Goal: Transaction & Acquisition: Purchase product/service

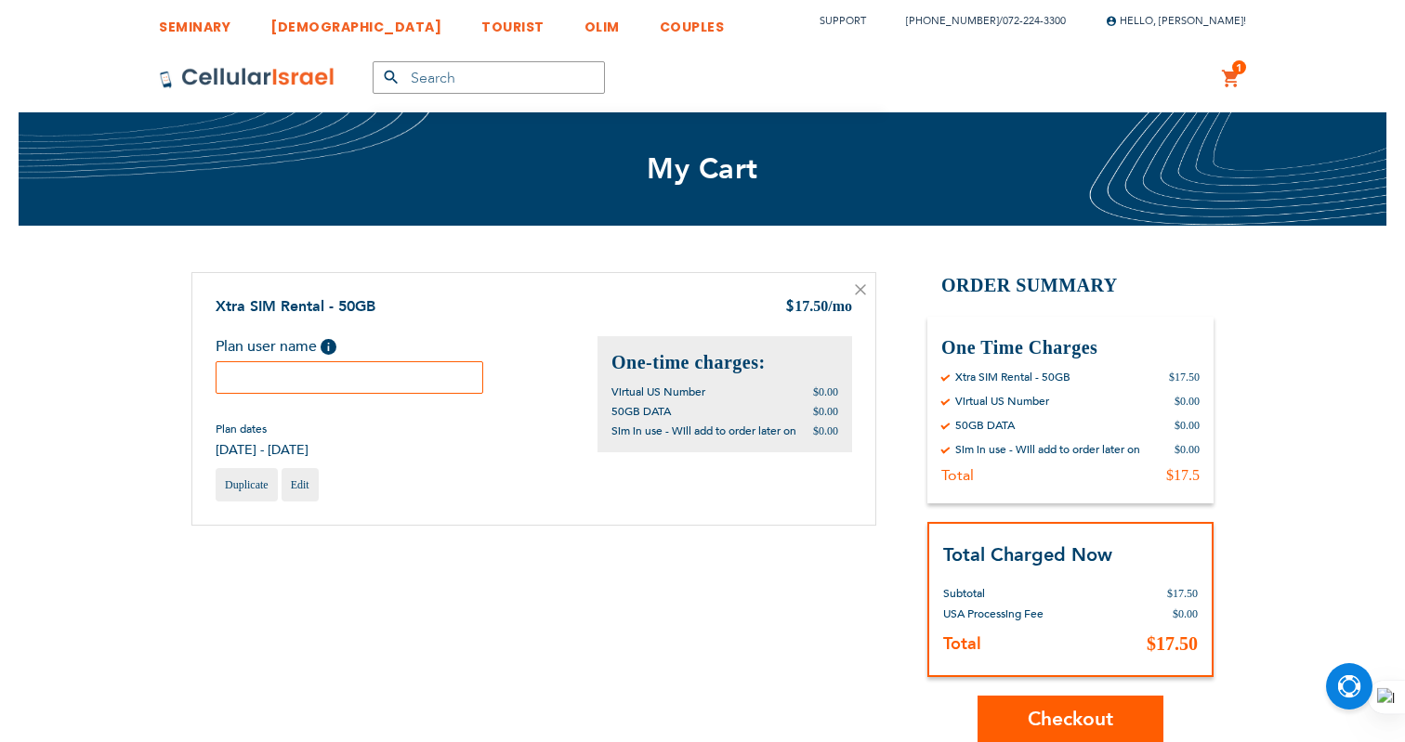
click at [425, 386] on input "text" at bounding box center [350, 377] width 268 height 33
paste input "[PHONE_NUMBER]"
type input "[PHONE_NUMBER]"
paste input "sima"
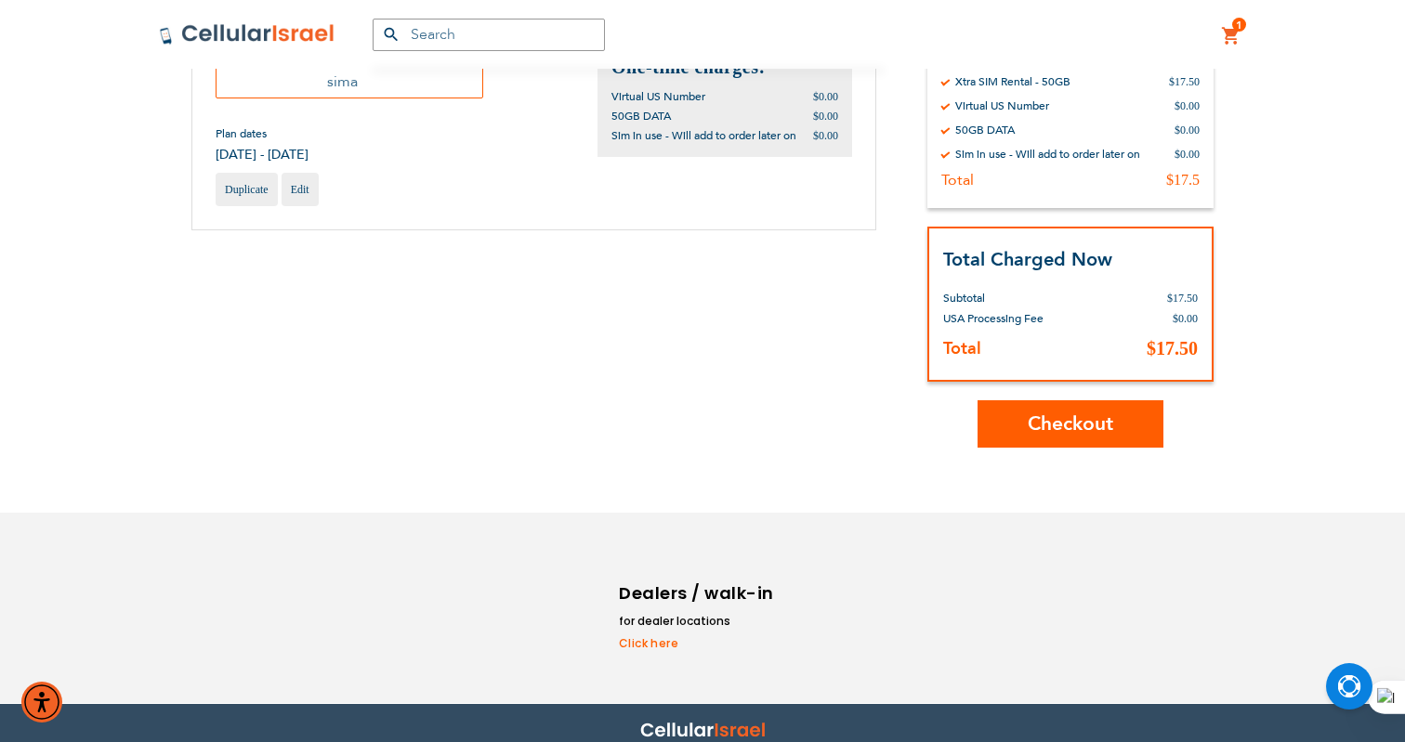
scroll to position [309, 0]
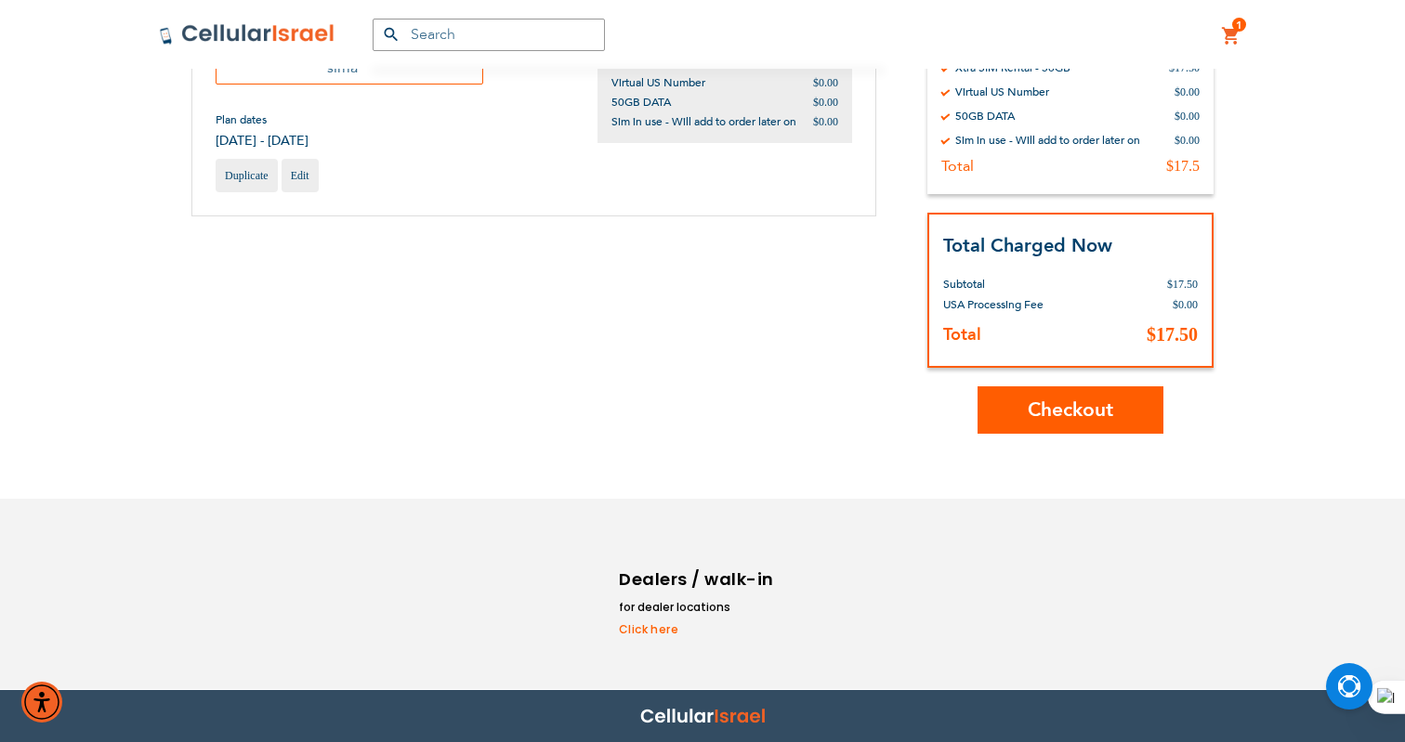
type input "sima"
click at [1064, 403] on span "Checkout" at bounding box center [1070, 410] width 85 height 27
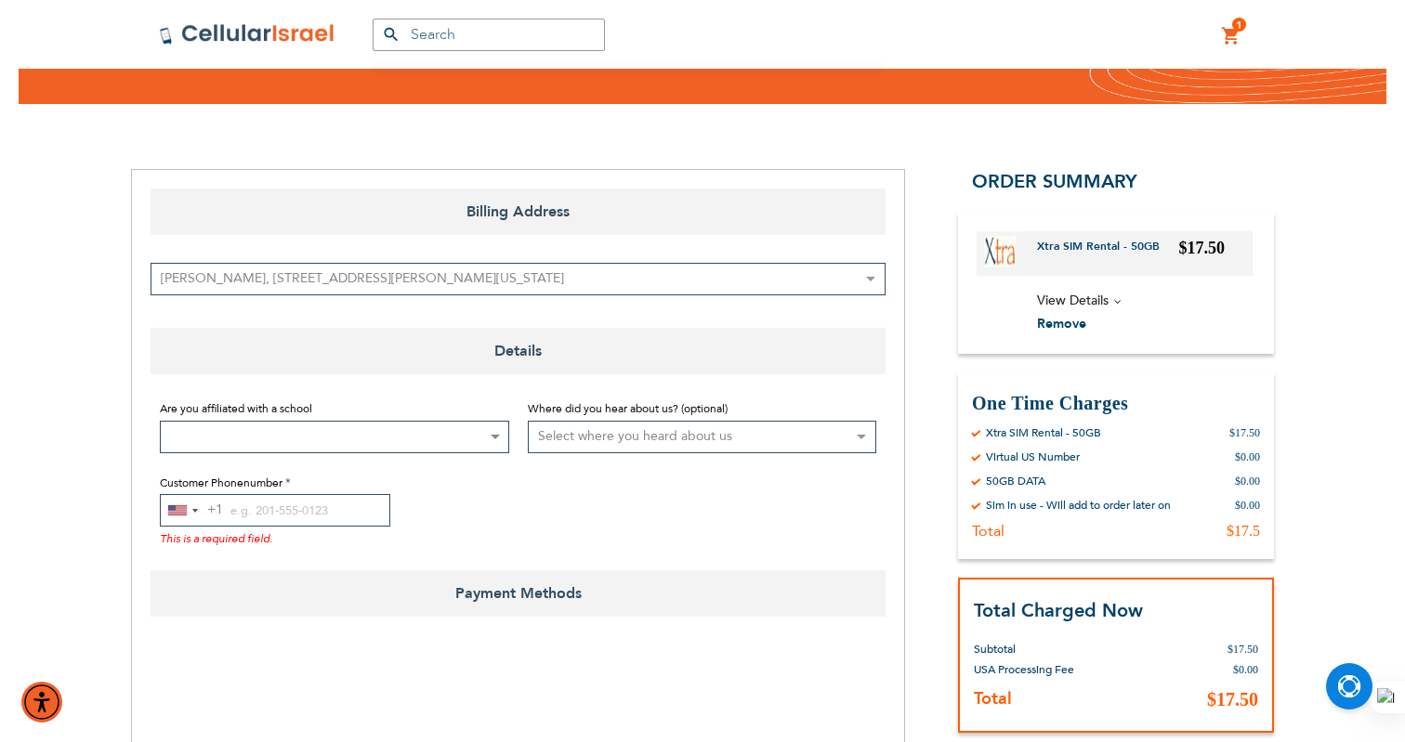
scroll to position [270, 0]
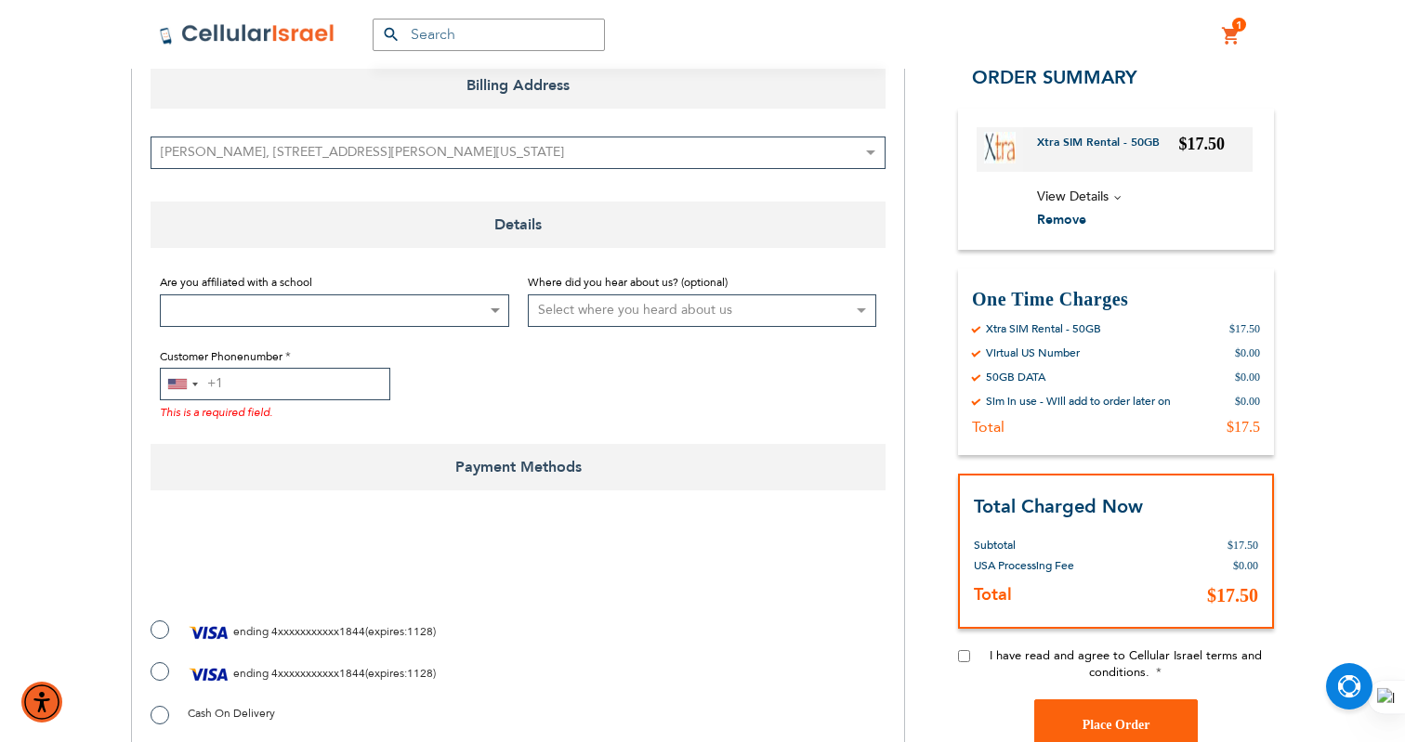
click at [266, 385] on input "Customer Phonenumber" at bounding box center [275, 384] width 230 height 33
paste input "[PHONE_NUMBER]"
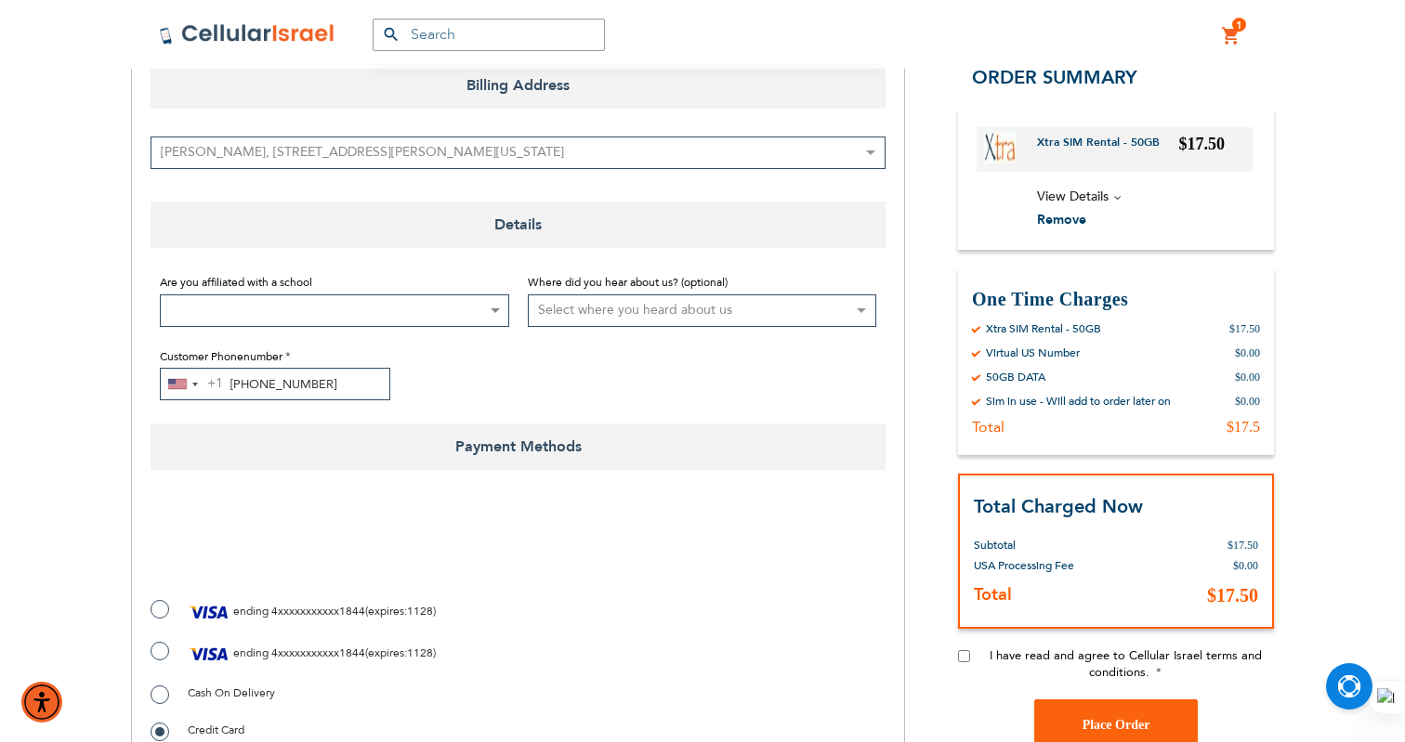
type input "[PHONE_NUMBER]"
checkbox input "true"
click at [158, 608] on label "ending 4xxxxxxxxxxx1844 ( expires : 1128 )" at bounding box center [293, 612] width 285 height 28
radio input "true"
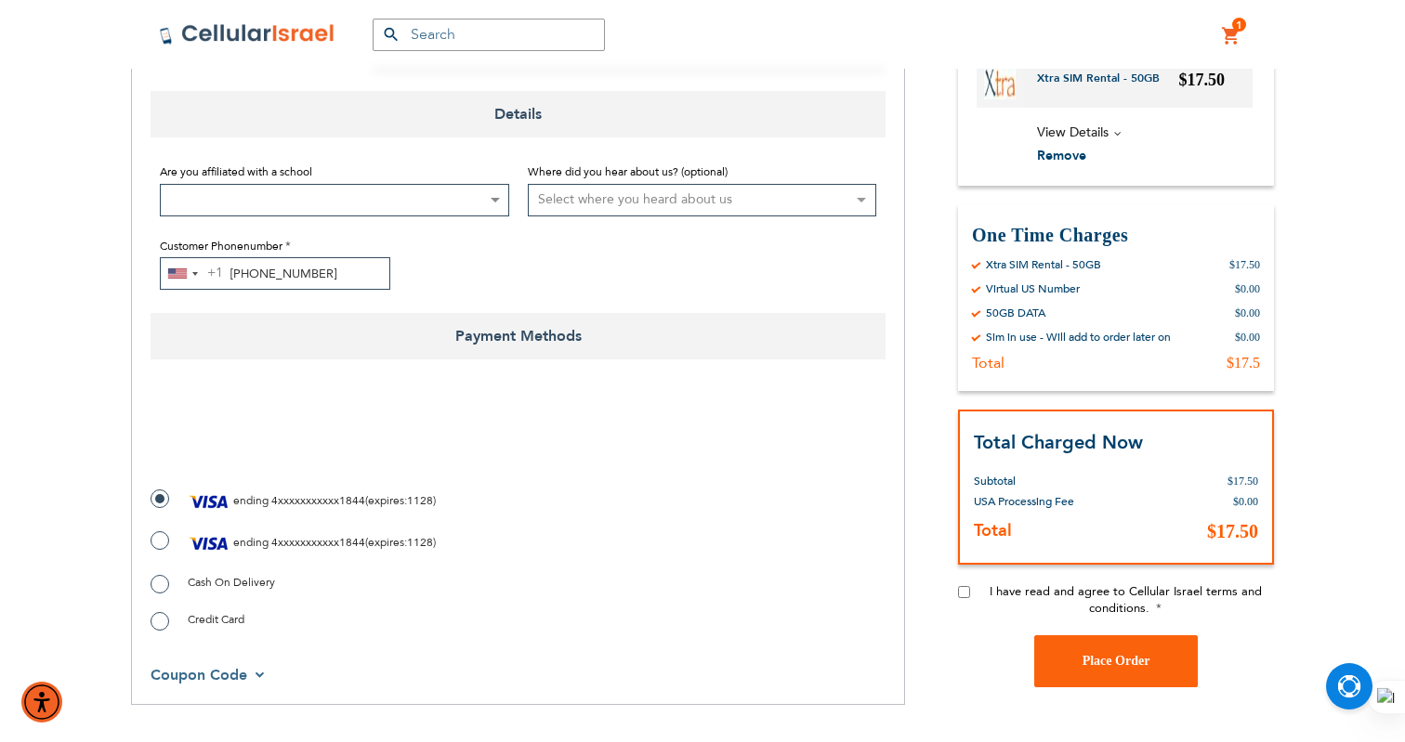
scroll to position [390, 0]
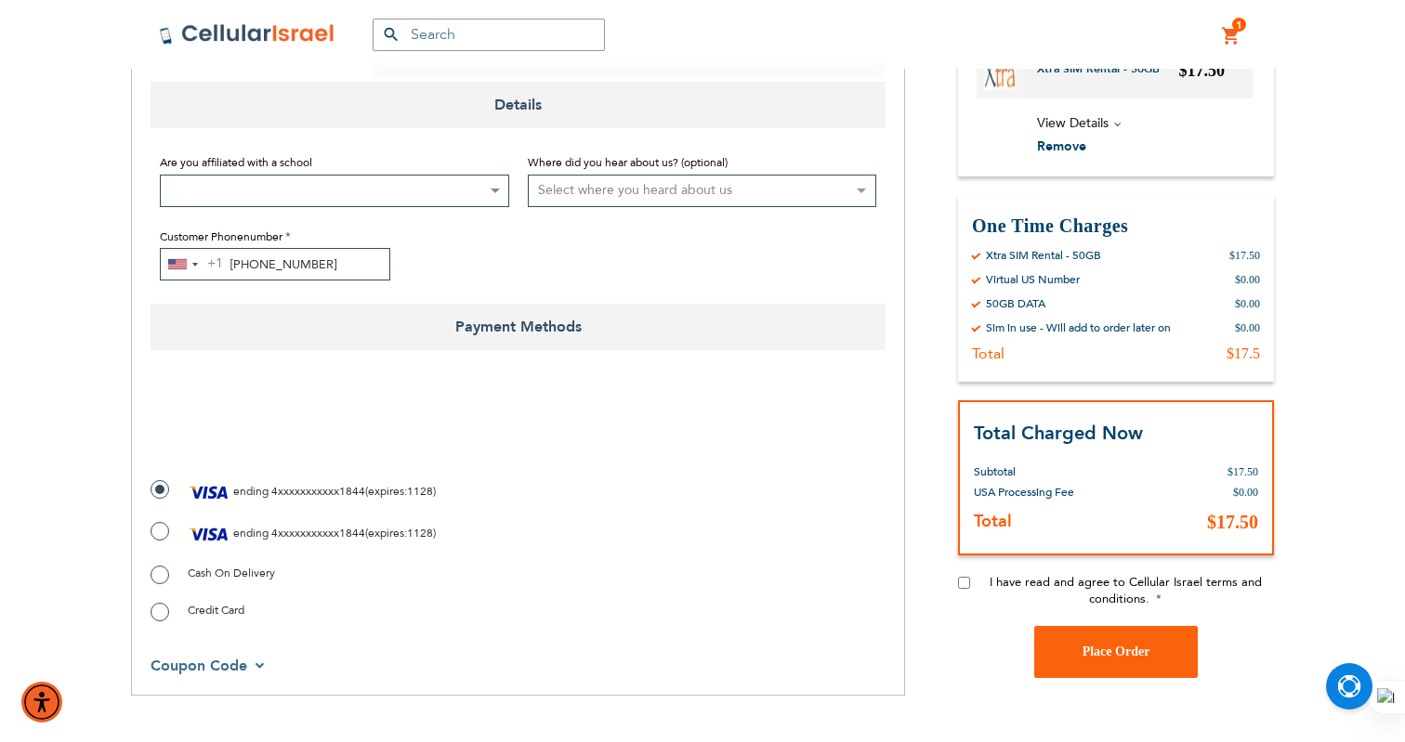
click at [958, 581] on input "I have read and agree to Cellular Israel terms and conditions." at bounding box center [964, 582] width 12 height 12
checkbox input "true"
click at [1098, 638] on button "Place Order" at bounding box center [1116, 651] width 164 height 52
